Goal: Information Seeking & Learning: Learn about a topic

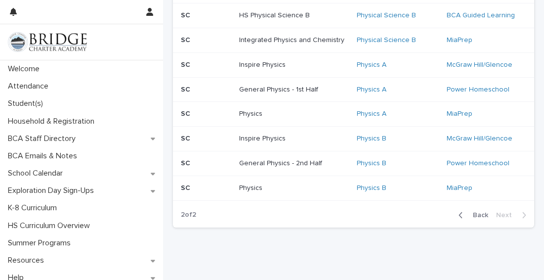
scroll to position [662, 0]
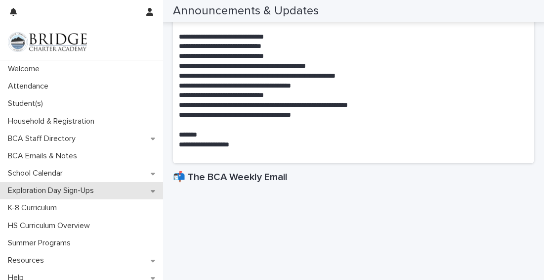
scroll to position [6, 0]
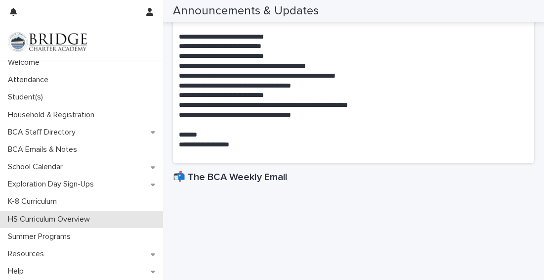
click at [89, 217] on p "HS Curriculum Overview" at bounding box center [51, 218] width 94 height 9
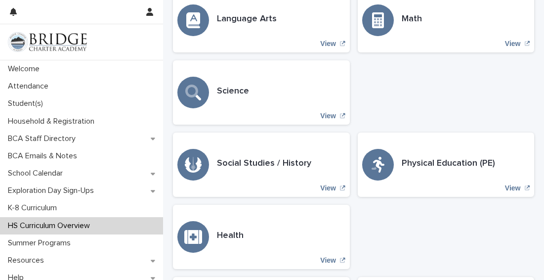
scroll to position [229, 0]
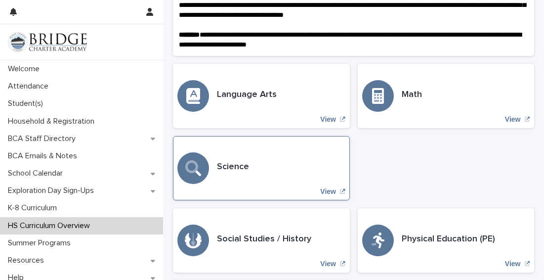
click at [233, 172] on h3 "Science" at bounding box center [233, 167] width 32 height 11
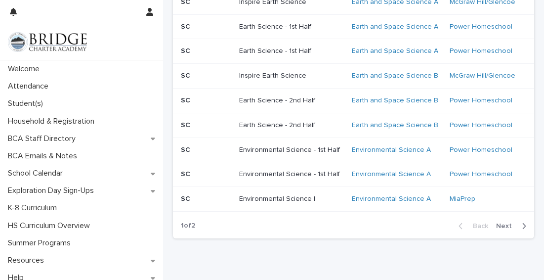
scroll to position [721, 0]
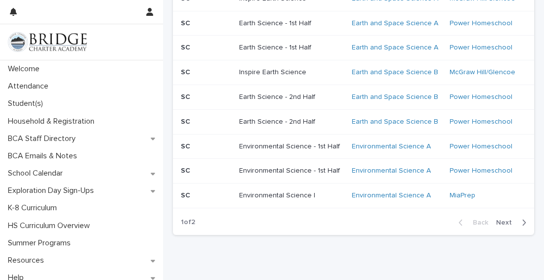
click at [499, 221] on span "Next" at bounding box center [507, 222] width 22 height 7
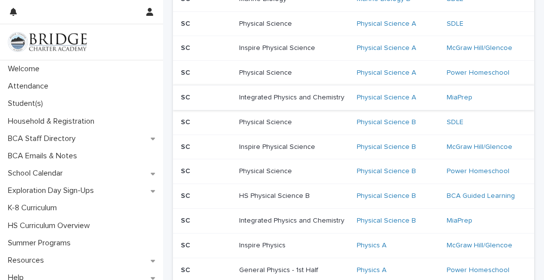
scroll to position [473, 0]
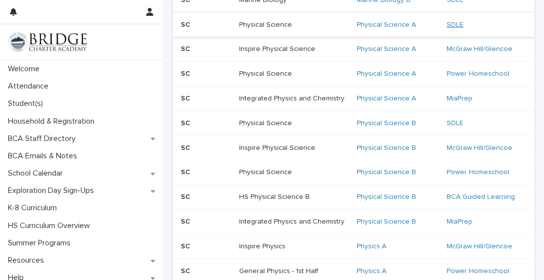
click at [454, 22] on link "SDLE" at bounding box center [455, 25] width 17 height 8
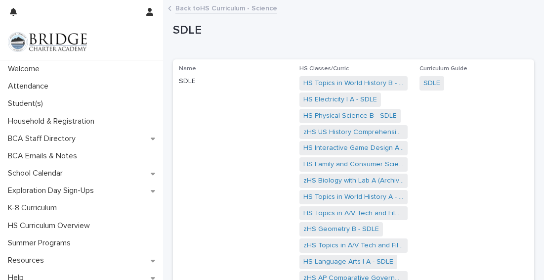
click at [249, 8] on link "Back to HS Curriculum - Science" at bounding box center [226, 7] width 102 height 11
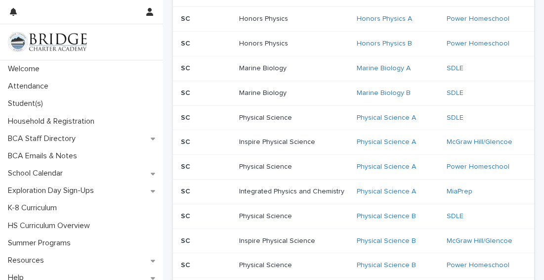
scroll to position [322, 0]
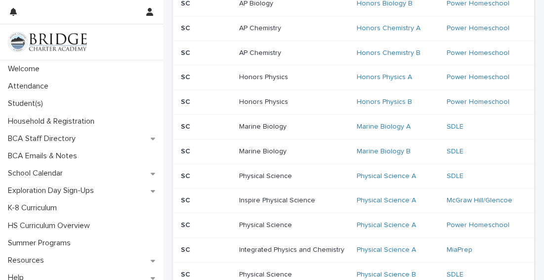
click at [374, 171] on div "Physical Science A" at bounding box center [398, 176] width 82 height 16
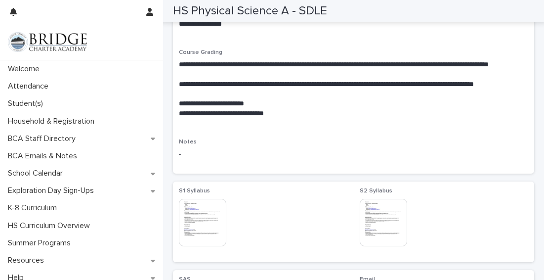
scroll to position [426, 0]
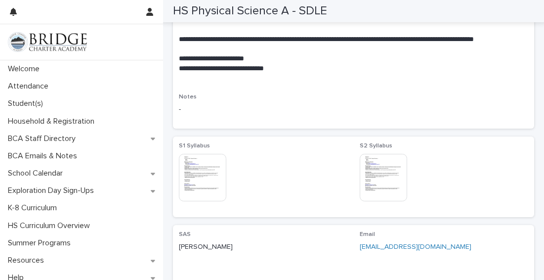
click at [203, 182] on img at bounding box center [202, 177] width 47 height 47
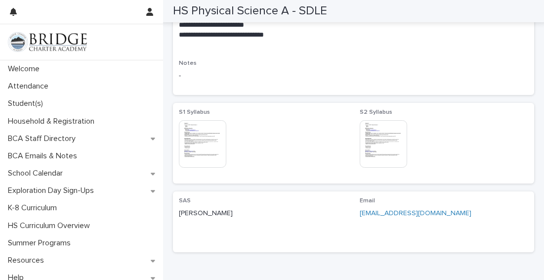
scroll to position [465, 0]
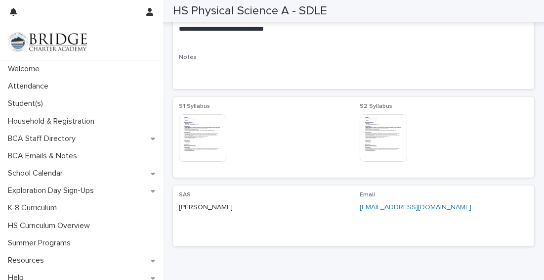
click at [202, 127] on img at bounding box center [202, 137] width 47 height 47
